Goal: Information Seeking & Learning: Learn about a topic

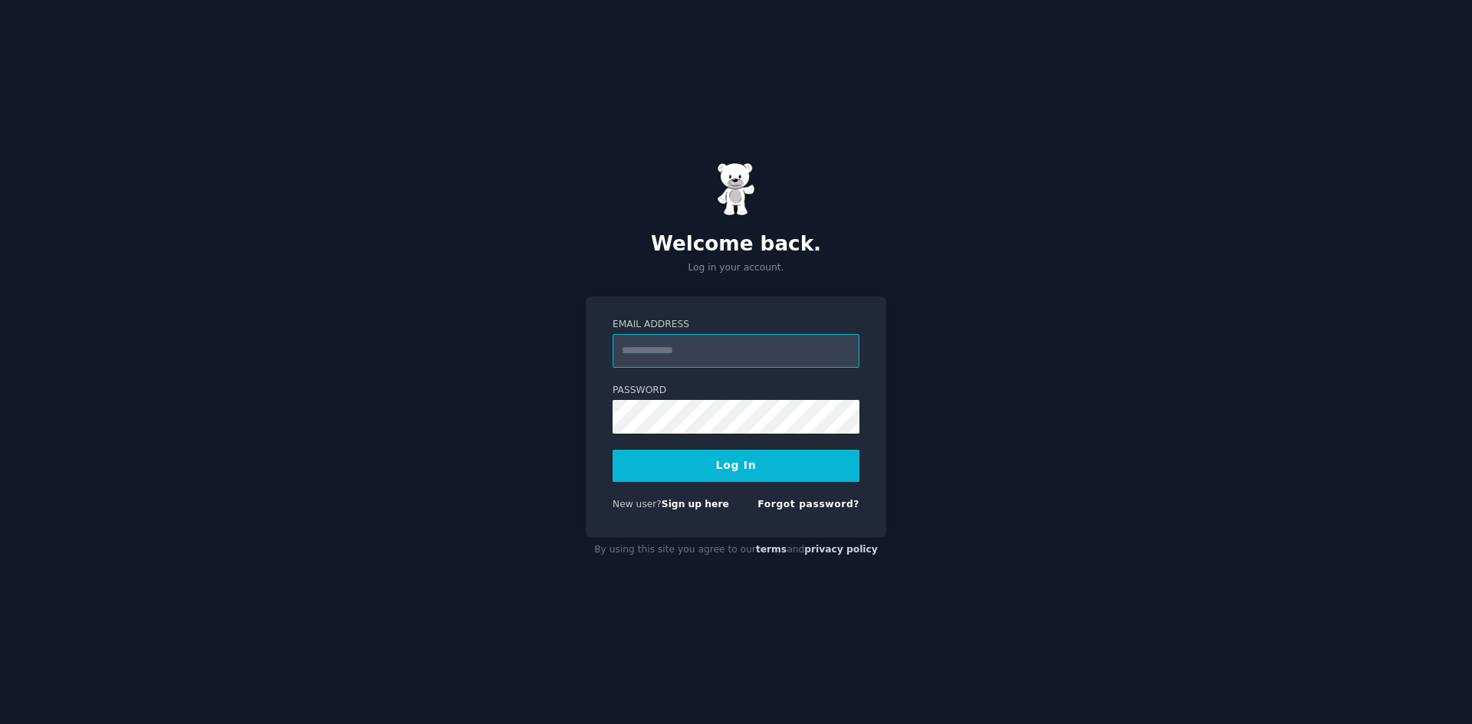
click at [730, 341] on input "Email Address" at bounding box center [735, 351] width 247 height 34
type input "**********"
click at [612, 450] on button "Log In" at bounding box center [735, 466] width 247 height 32
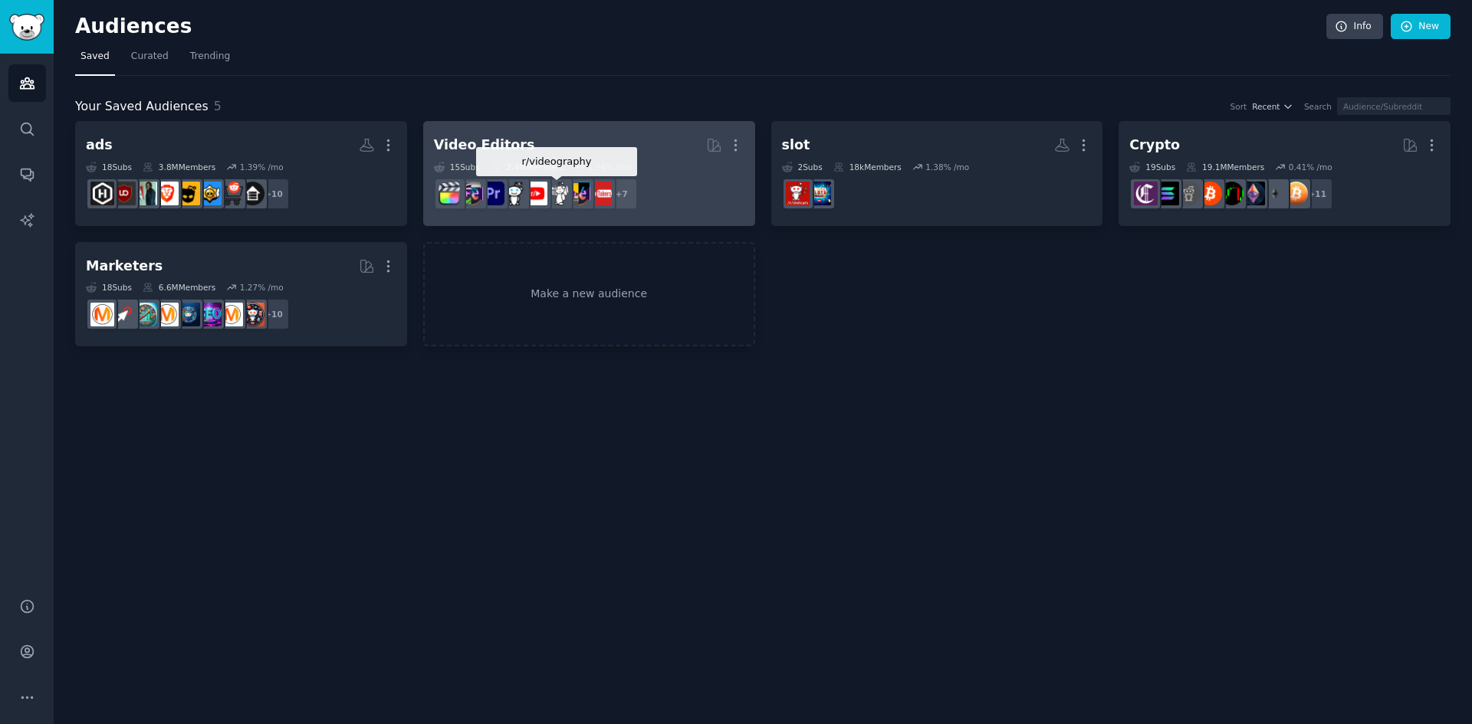
click at [569, 197] on img at bounding box center [557, 194] width 24 height 24
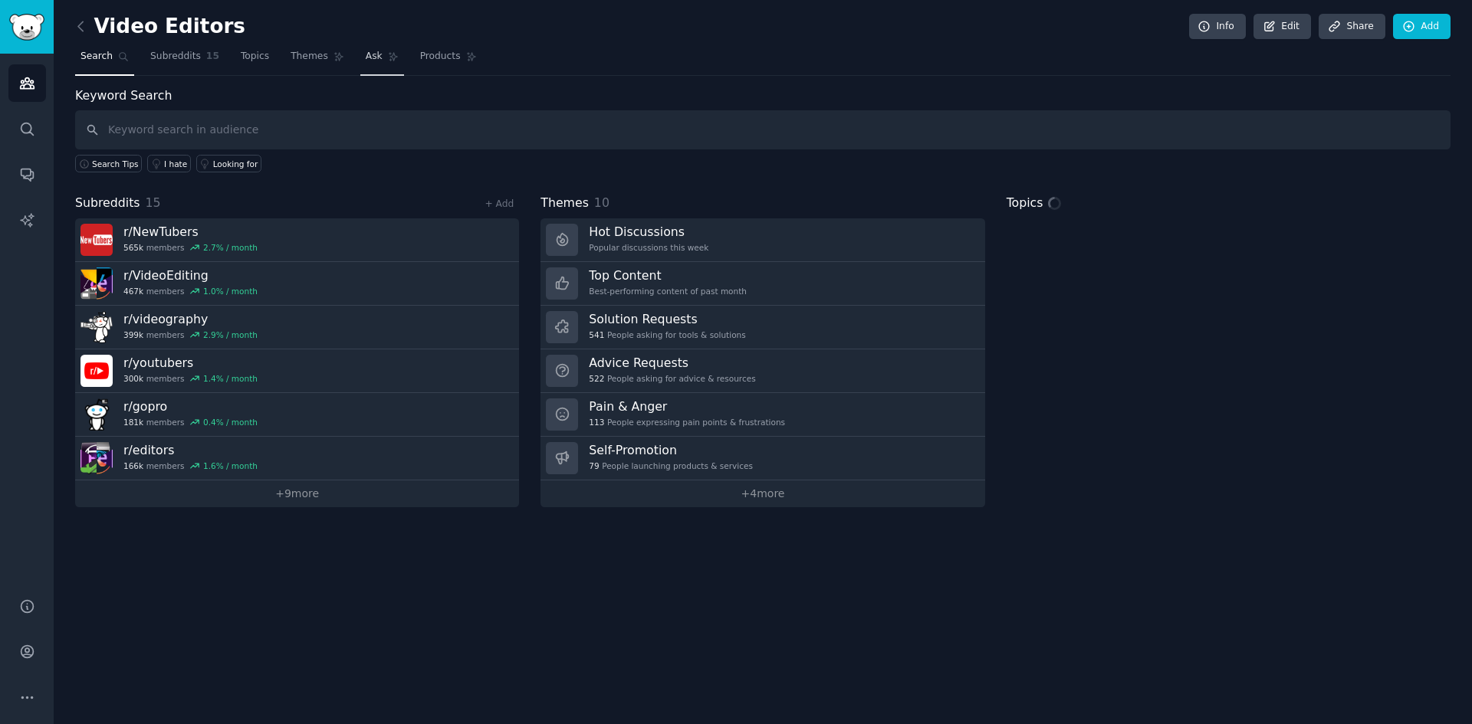
click at [366, 56] on span "Ask" at bounding box center [374, 57] width 17 height 14
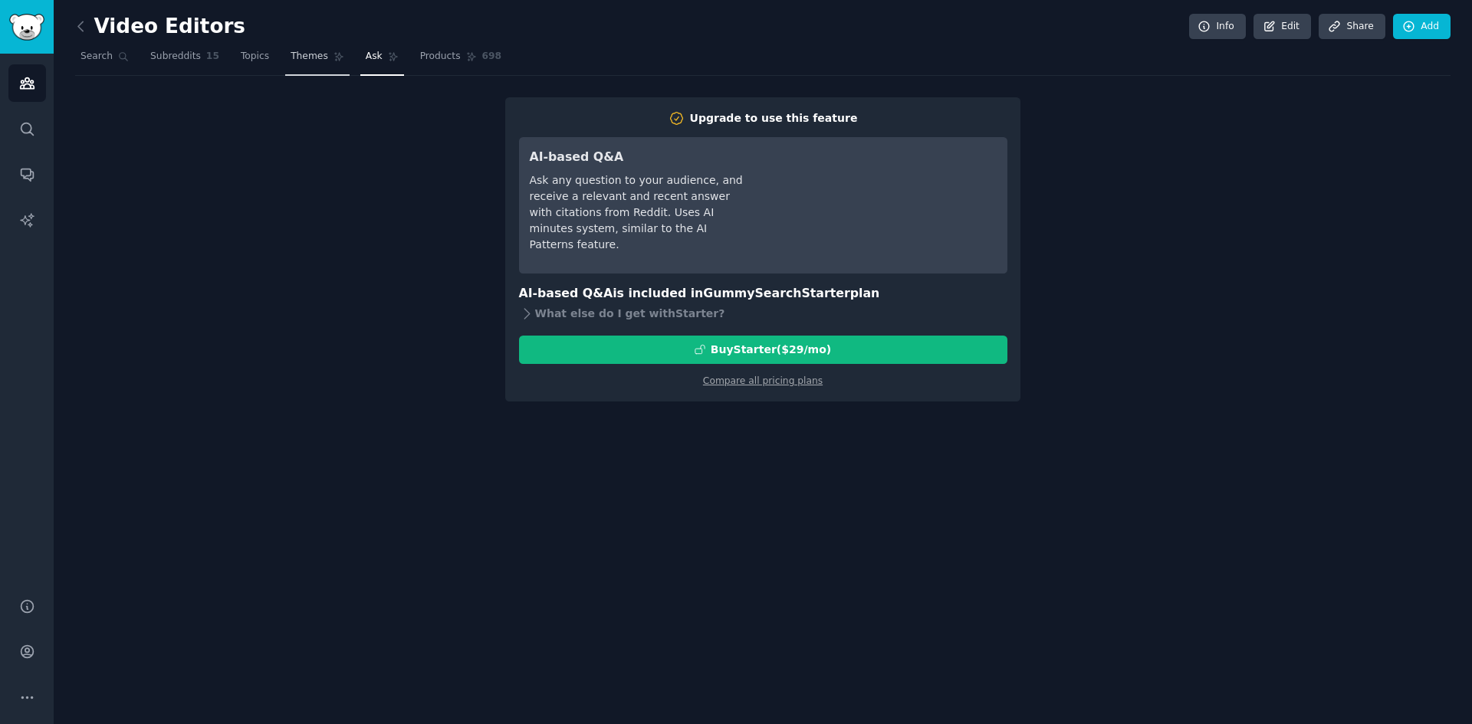
click at [291, 57] on span "Themes" at bounding box center [310, 57] width 38 height 14
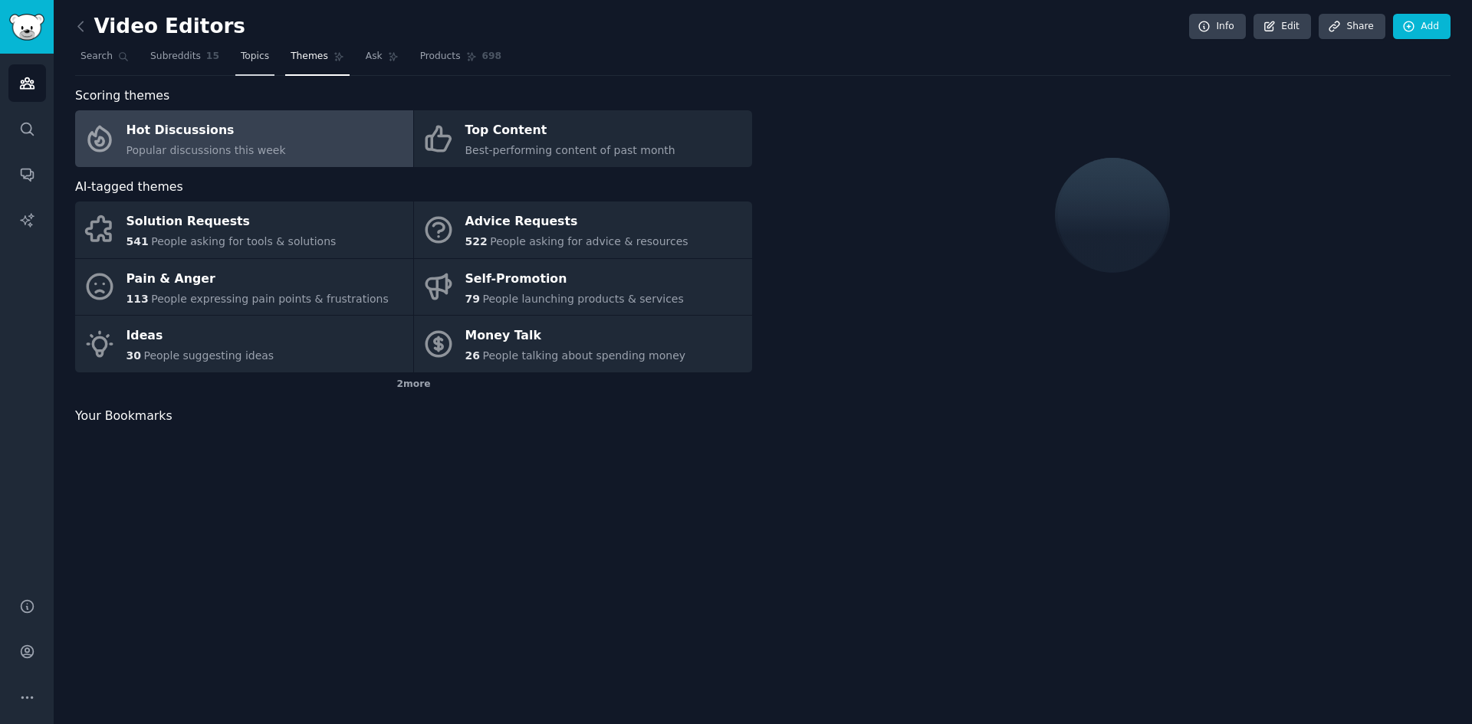
click at [241, 54] on span "Topics" at bounding box center [255, 57] width 28 height 14
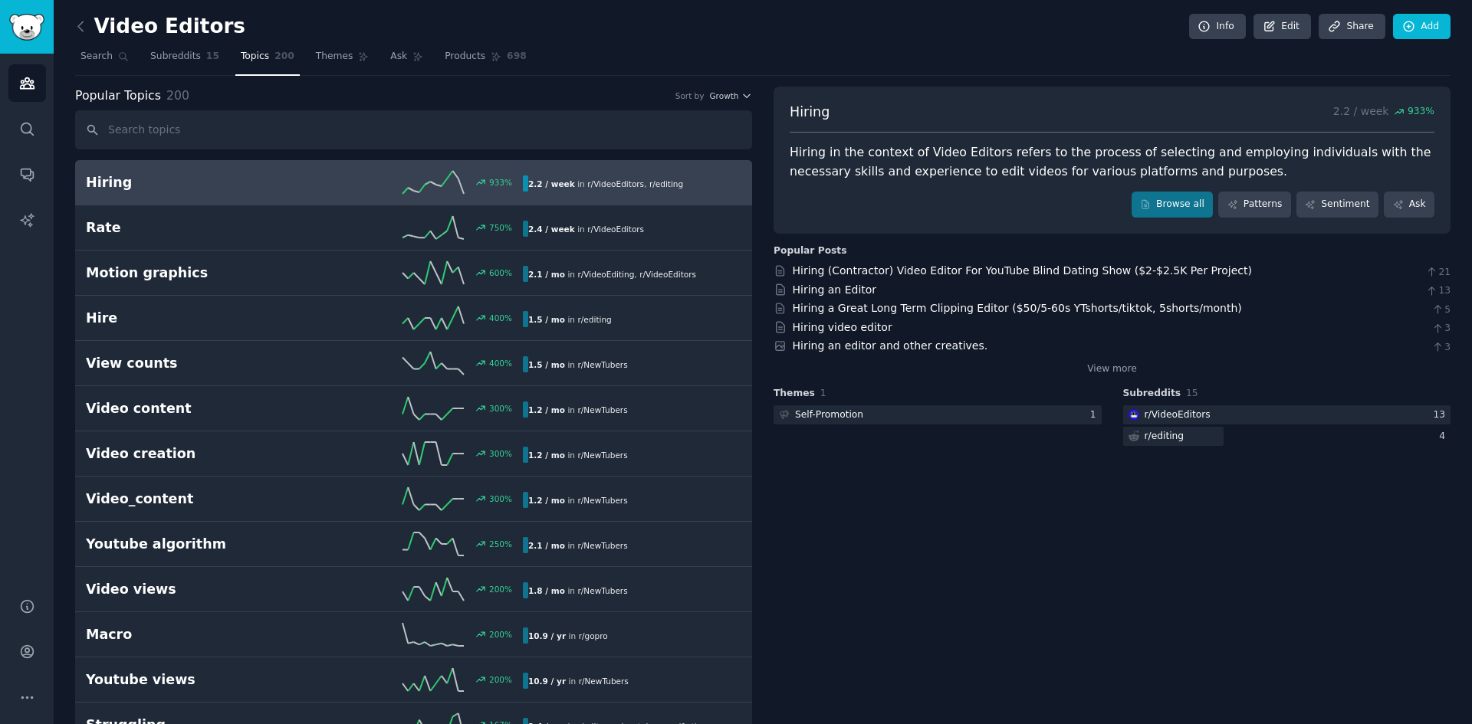
click at [582, 192] on div "2.2 / week in r/ VideoEditors , r/ editing" at bounding box center [606, 184] width 166 height 16
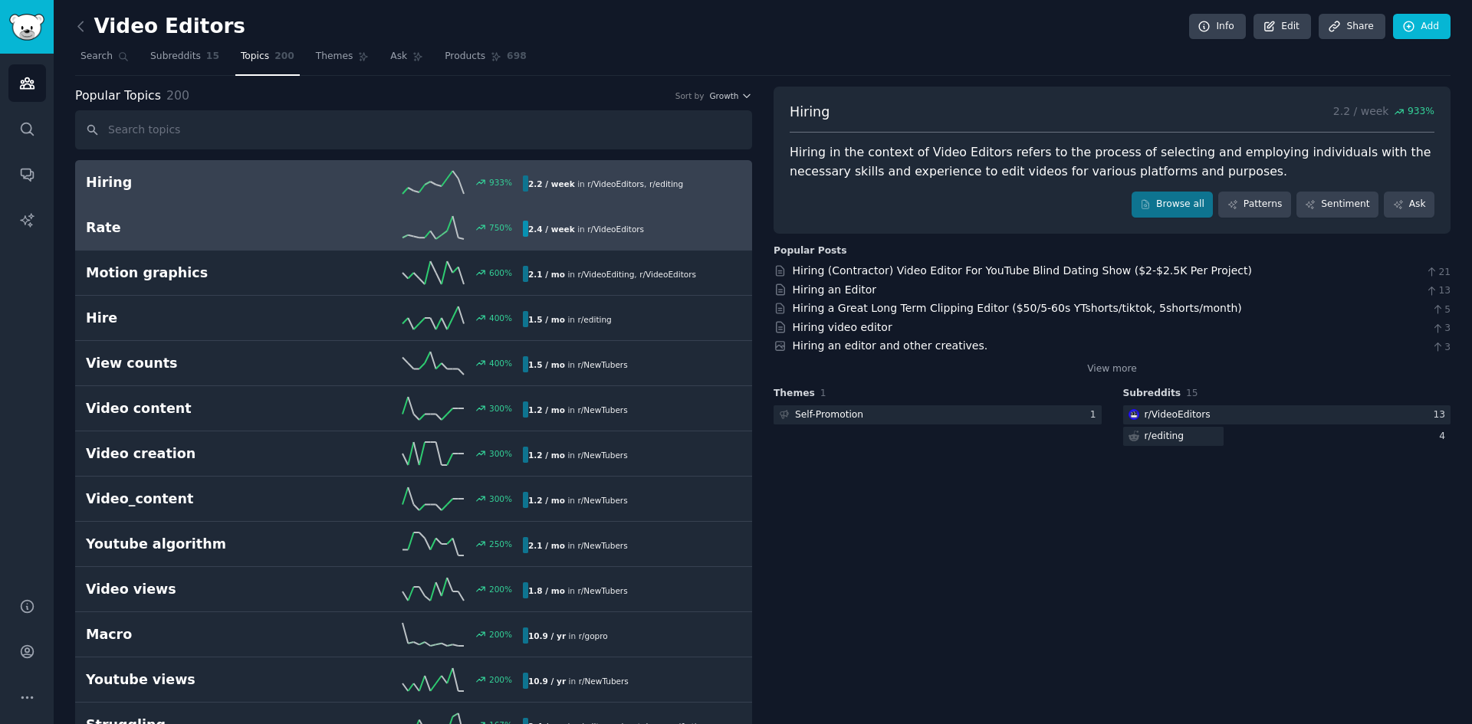
click at [667, 245] on link "Rate 750 % 2.4 / week in r/ VideoEditors" at bounding box center [413, 227] width 677 height 45
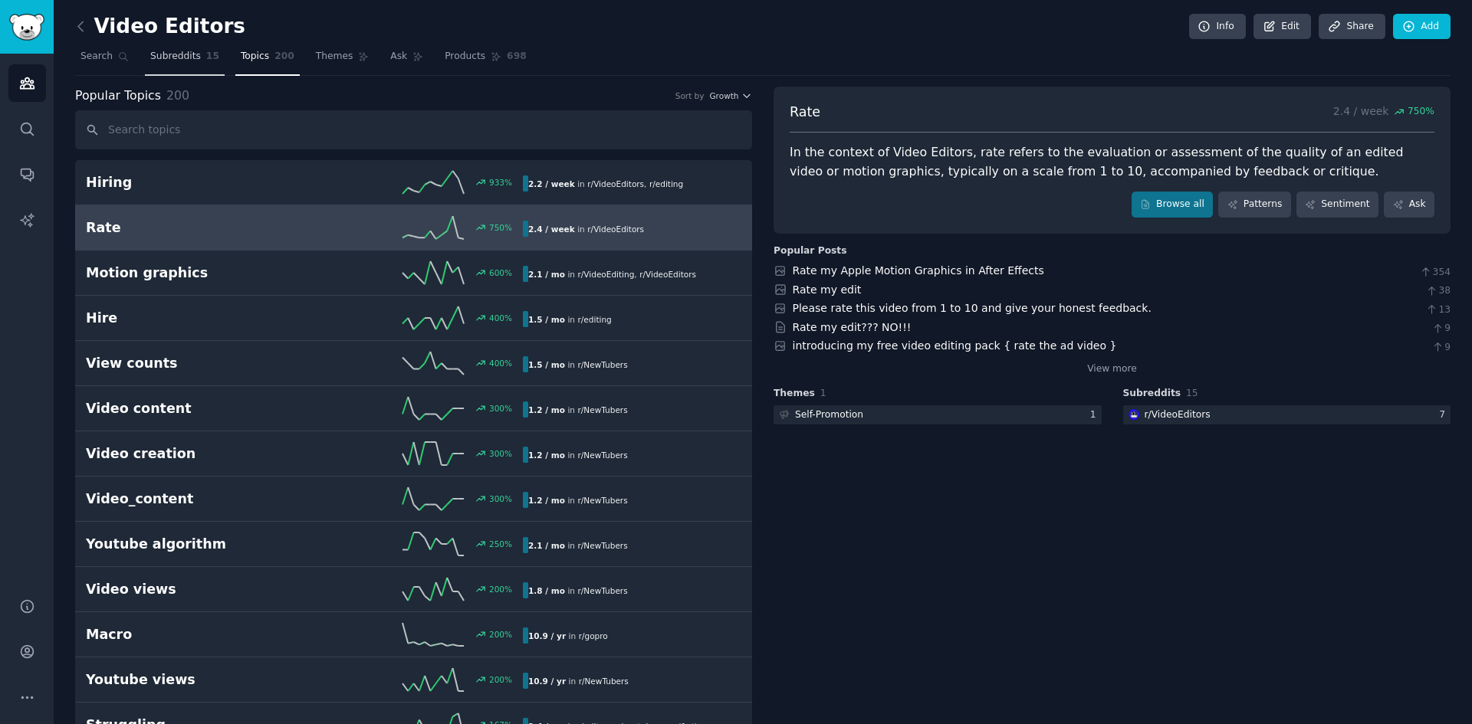
click at [173, 62] on span "Subreddits" at bounding box center [175, 57] width 51 height 14
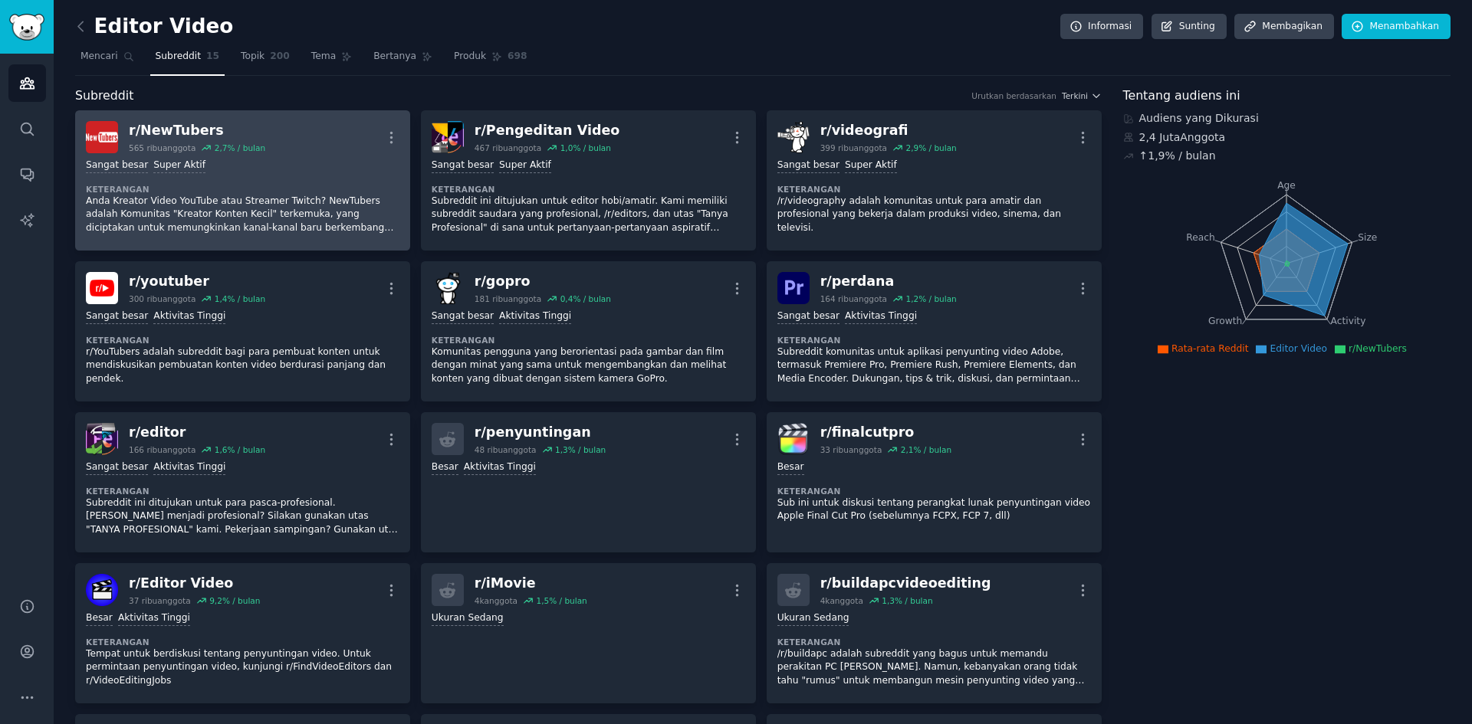
click at [300, 161] on div "Sangat besar Super Aktif" at bounding box center [243, 166] width 314 height 15
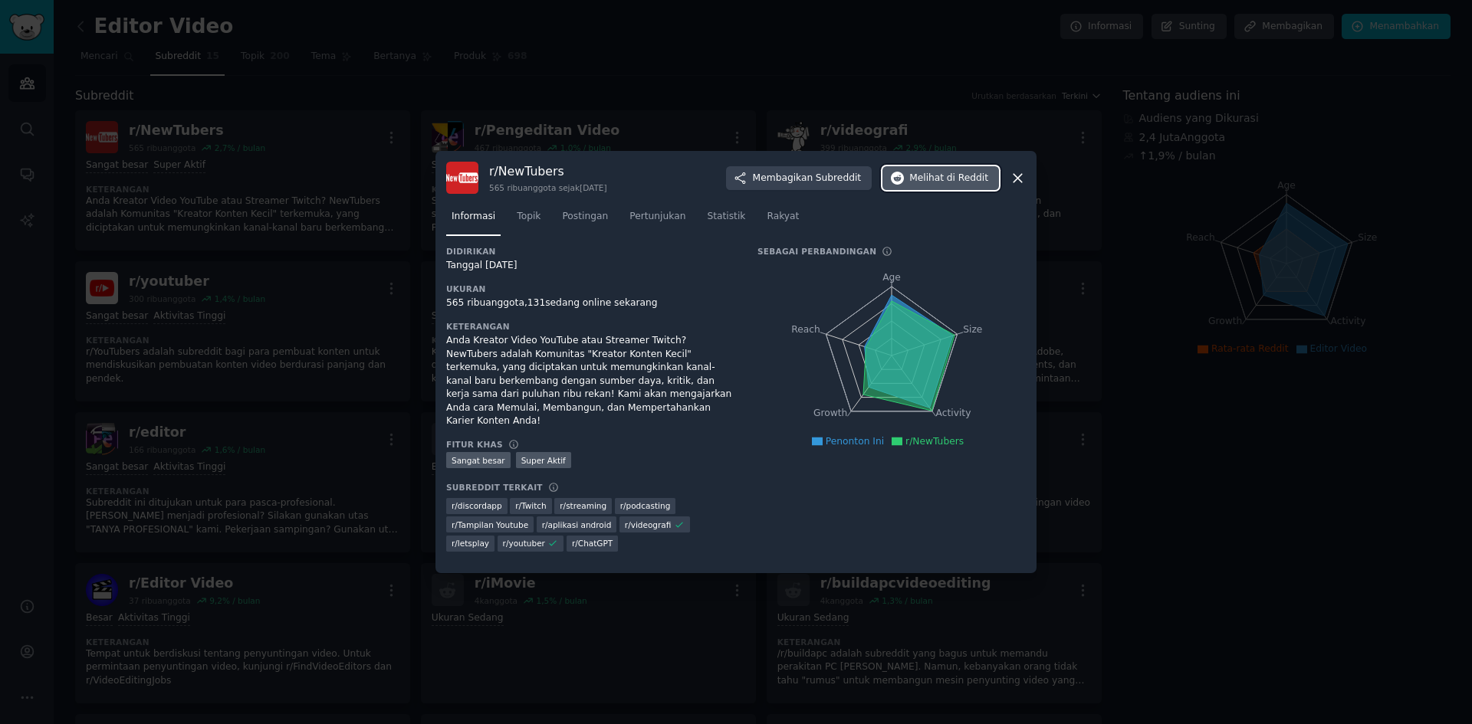
click at [926, 178] on font "Melihat" at bounding box center [926, 177] width 34 height 11
